Goal: Information Seeking & Learning: Learn about a topic

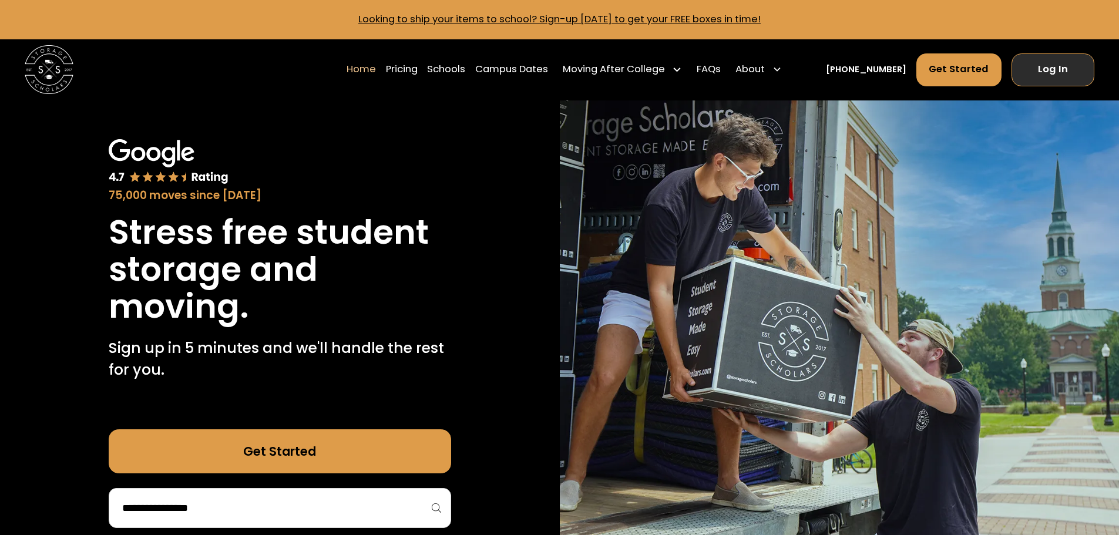
click at [1076, 74] on link "Log In" at bounding box center [1052, 69] width 83 height 33
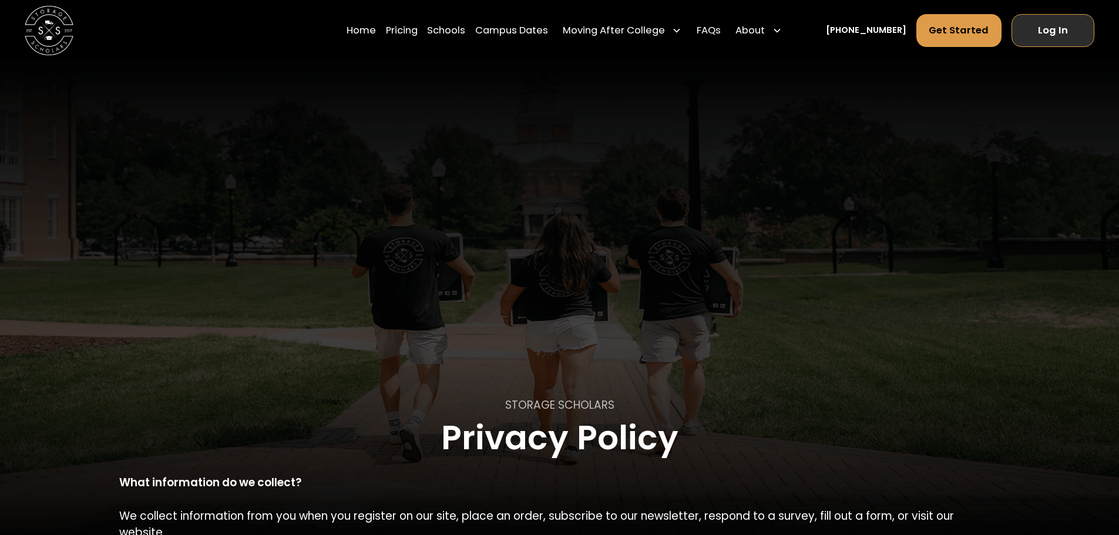
click at [1062, 32] on link "Log In" at bounding box center [1052, 30] width 83 height 33
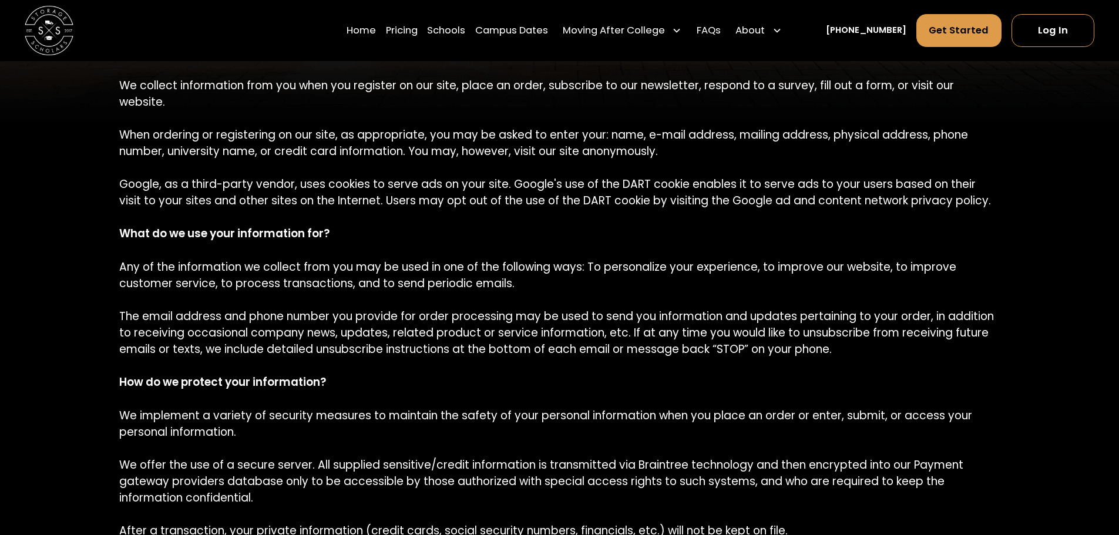
scroll to position [431, 0]
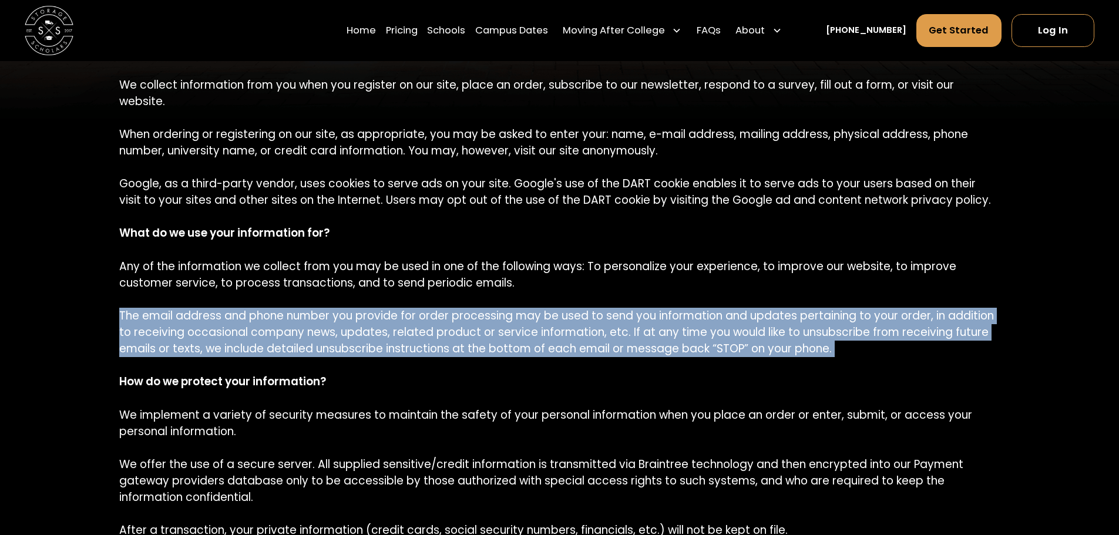
drag, startPoint x: 120, startPoint y: 297, endPoint x: 856, endPoint y: 345, distance: 738.0
copy p "The email address and phone number you provide for order processing may be used…"
